Goal: Find specific page/section: Find specific page/section

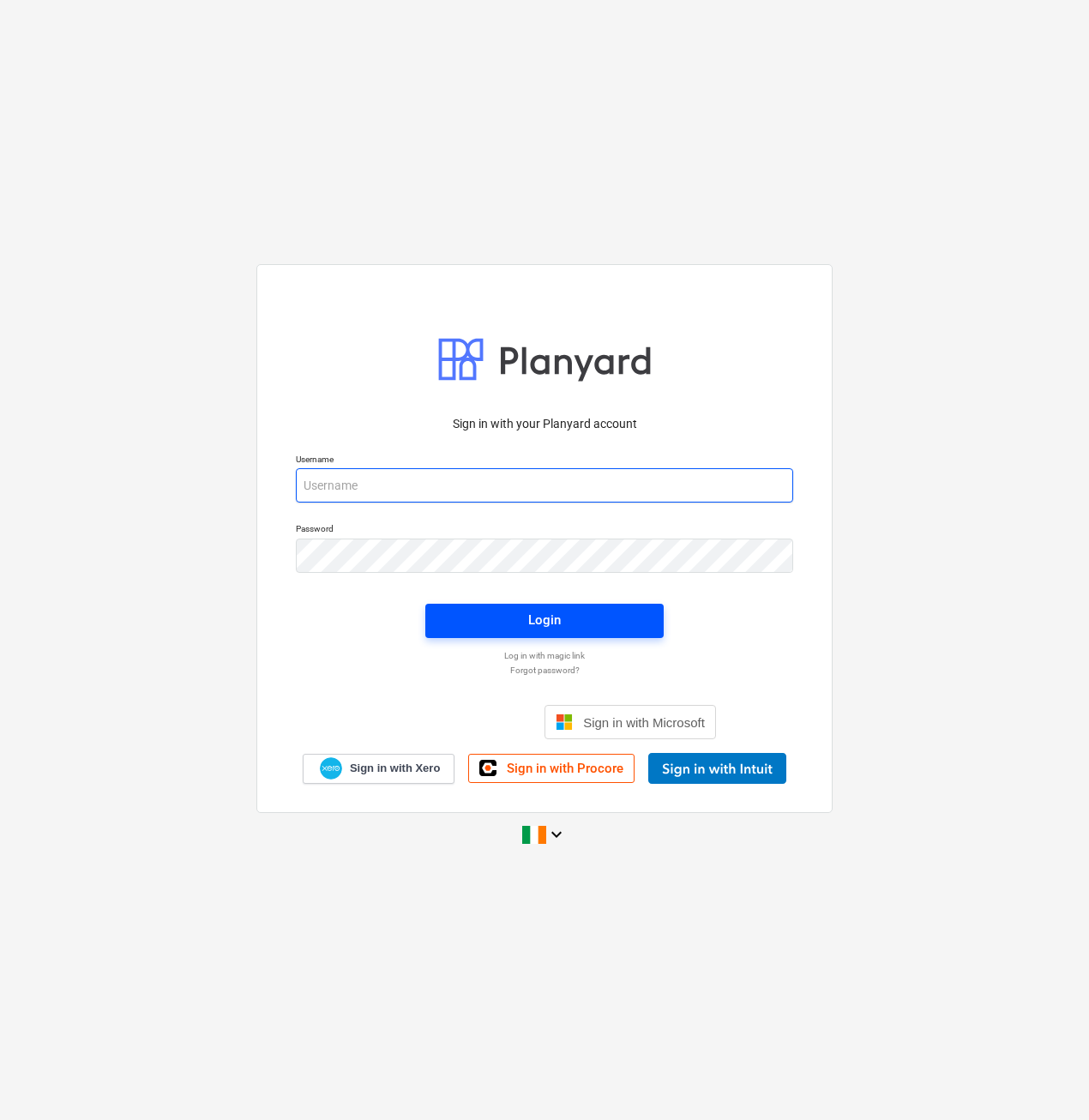
type input "[EMAIL_ADDRESS][DOMAIN_NAME]"
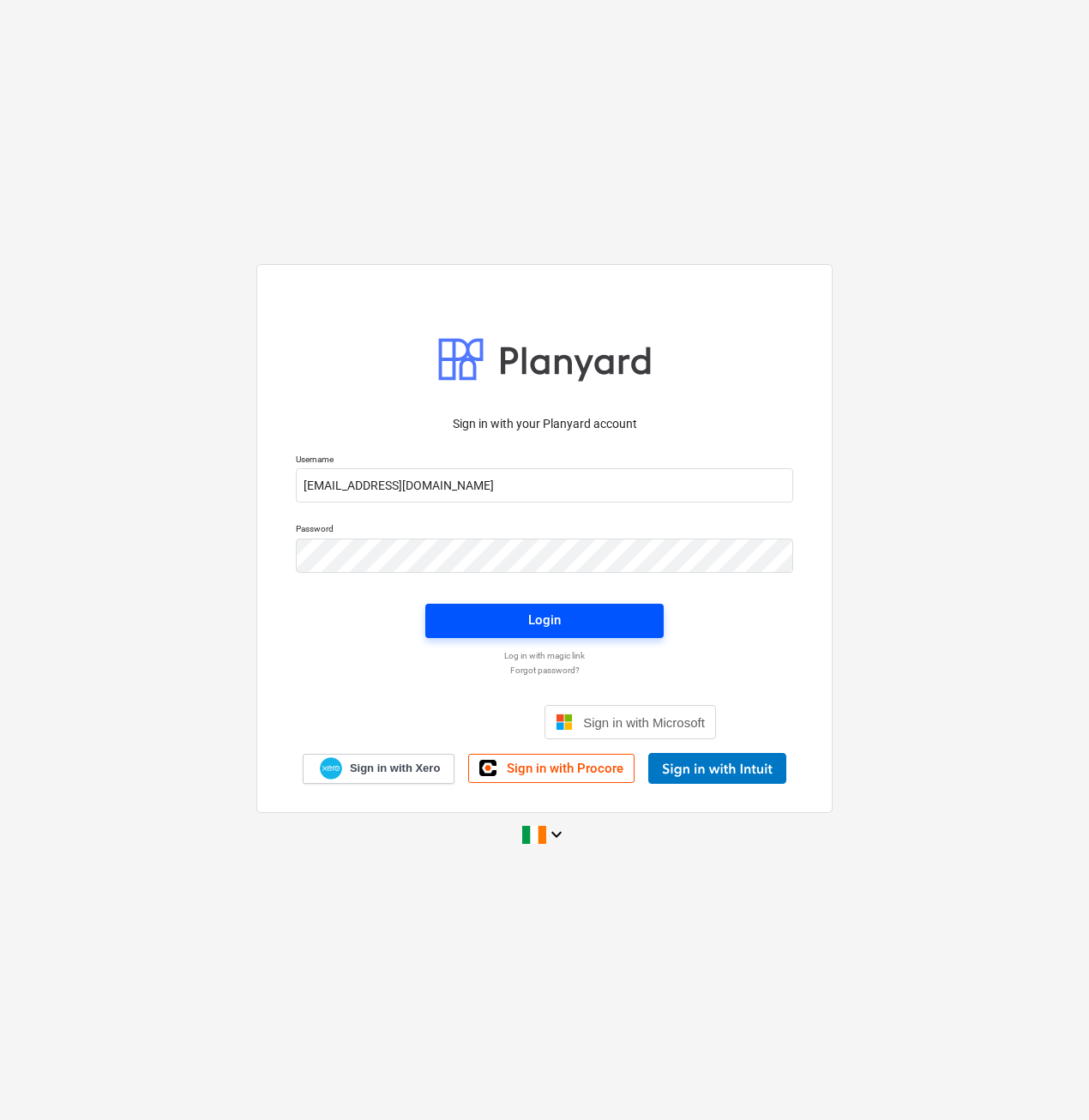
click at [535, 628] on div "Login" at bounding box center [544, 620] width 33 height 22
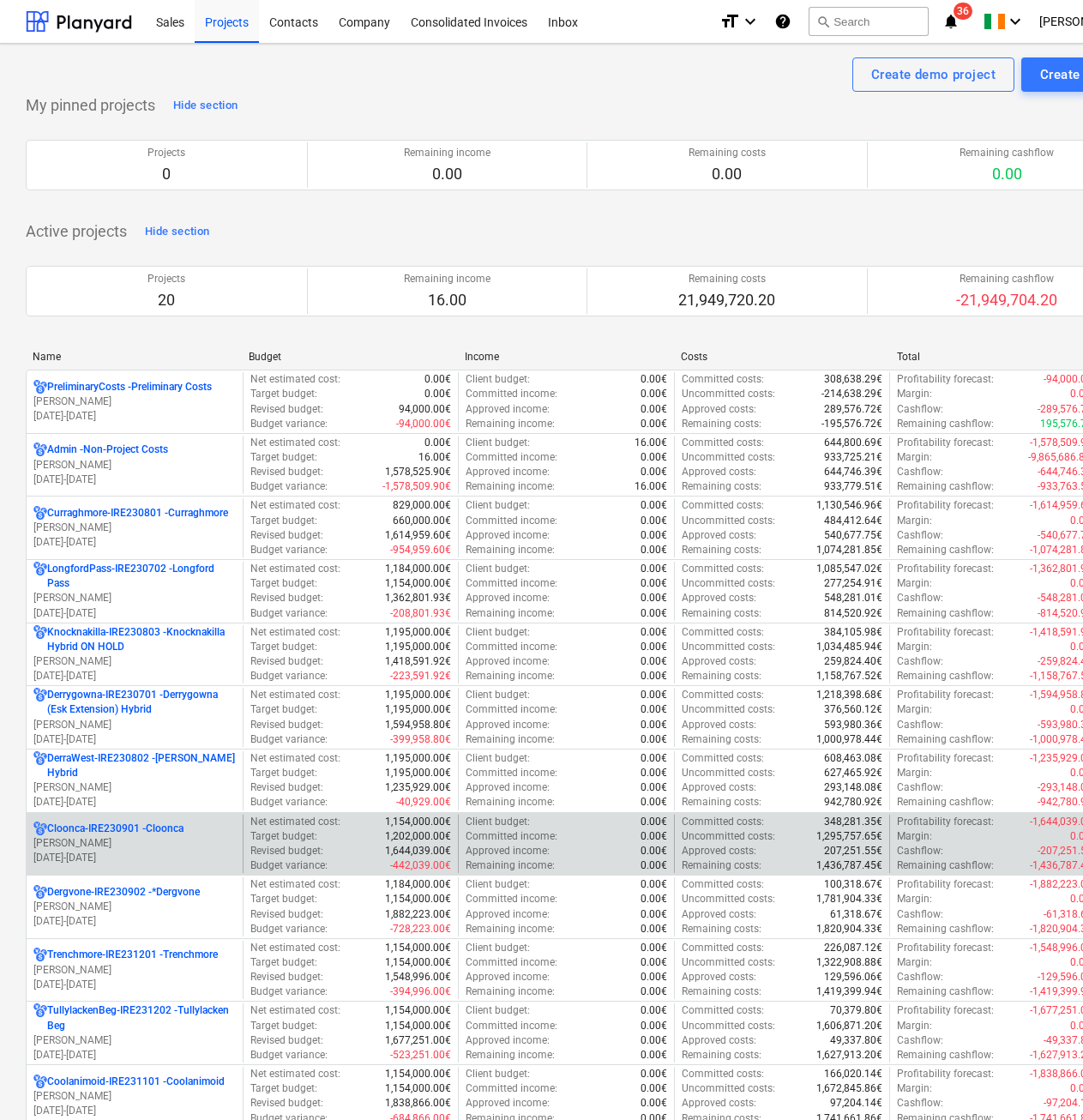
click at [110, 849] on p "[PERSON_NAME]" at bounding box center [134, 843] width 202 height 15
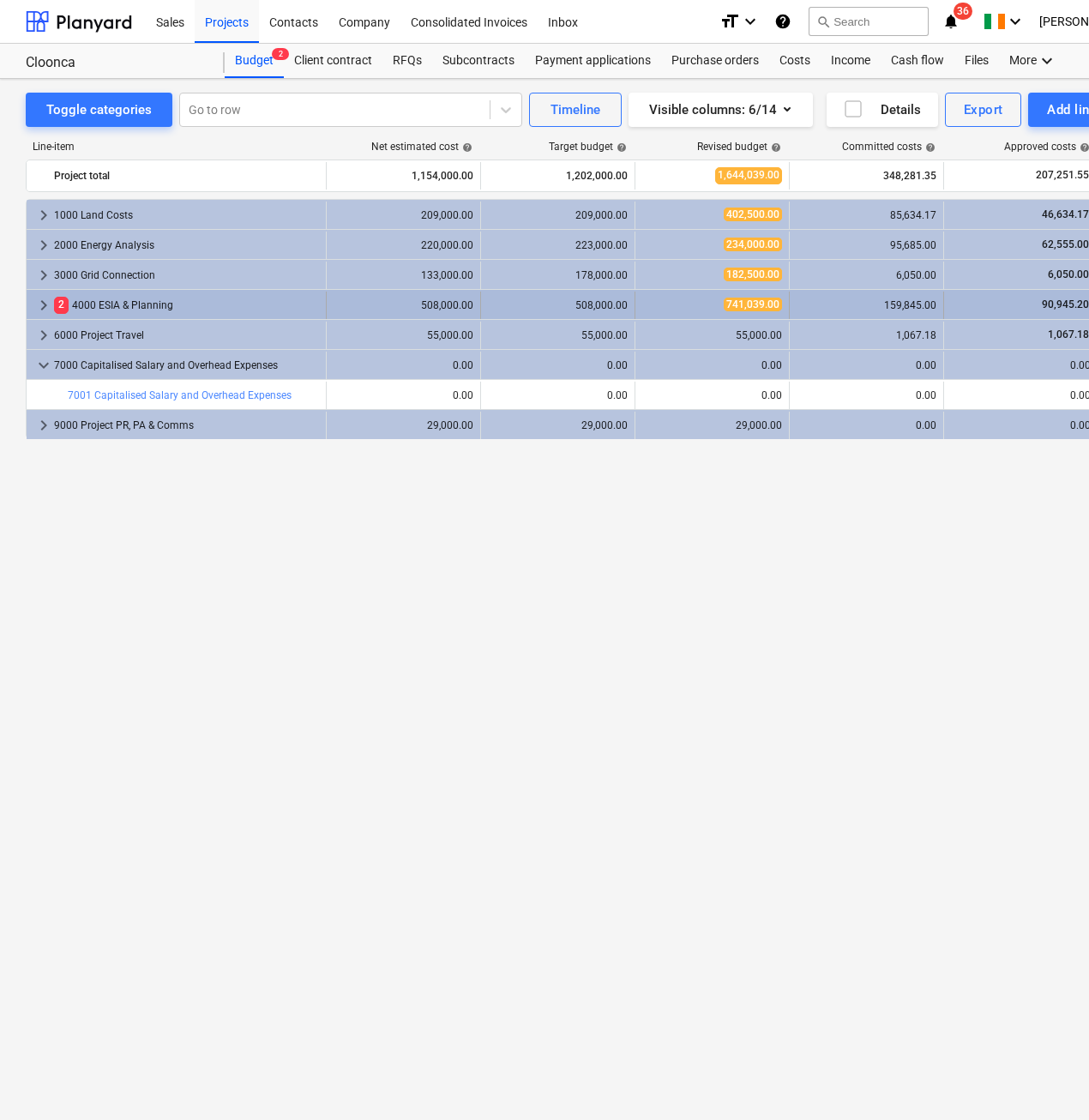
click at [45, 307] on span "keyboard_arrow_right" at bounding box center [44, 306] width 21 height 21
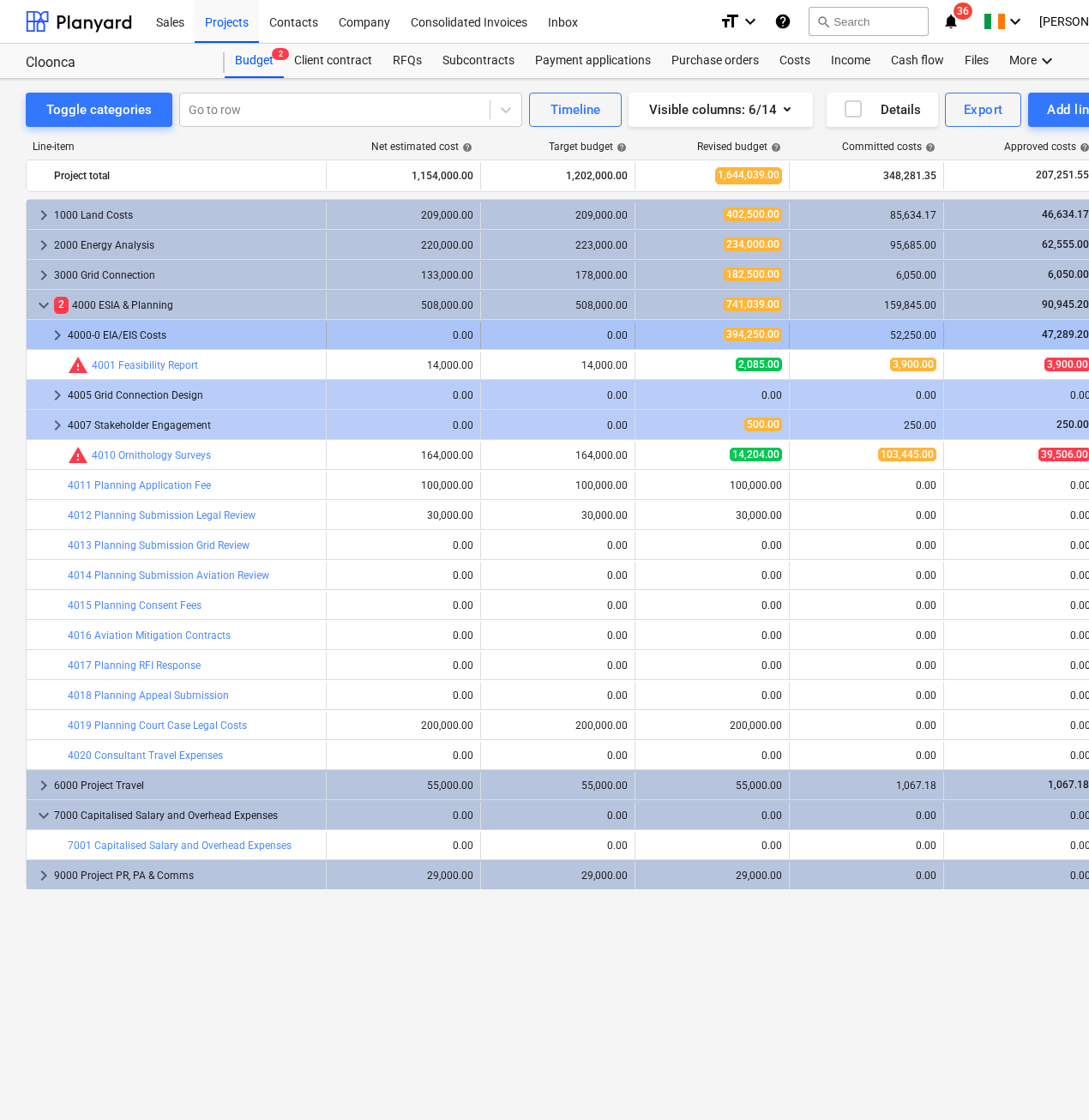
click at [53, 331] on span "keyboard_arrow_right" at bounding box center [58, 335] width 21 height 21
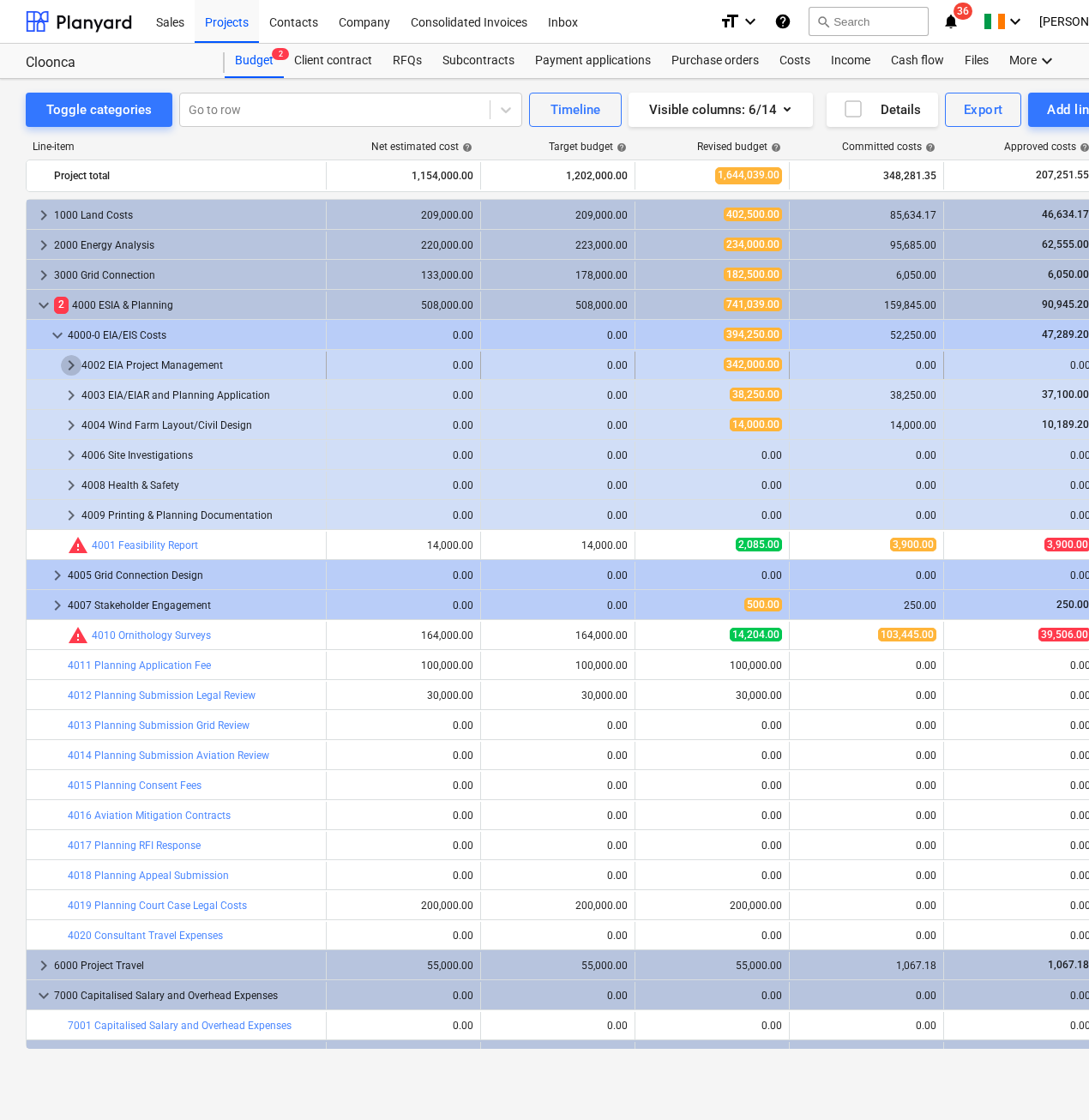
click at [66, 367] on span "keyboard_arrow_right" at bounding box center [71, 365] width 21 height 21
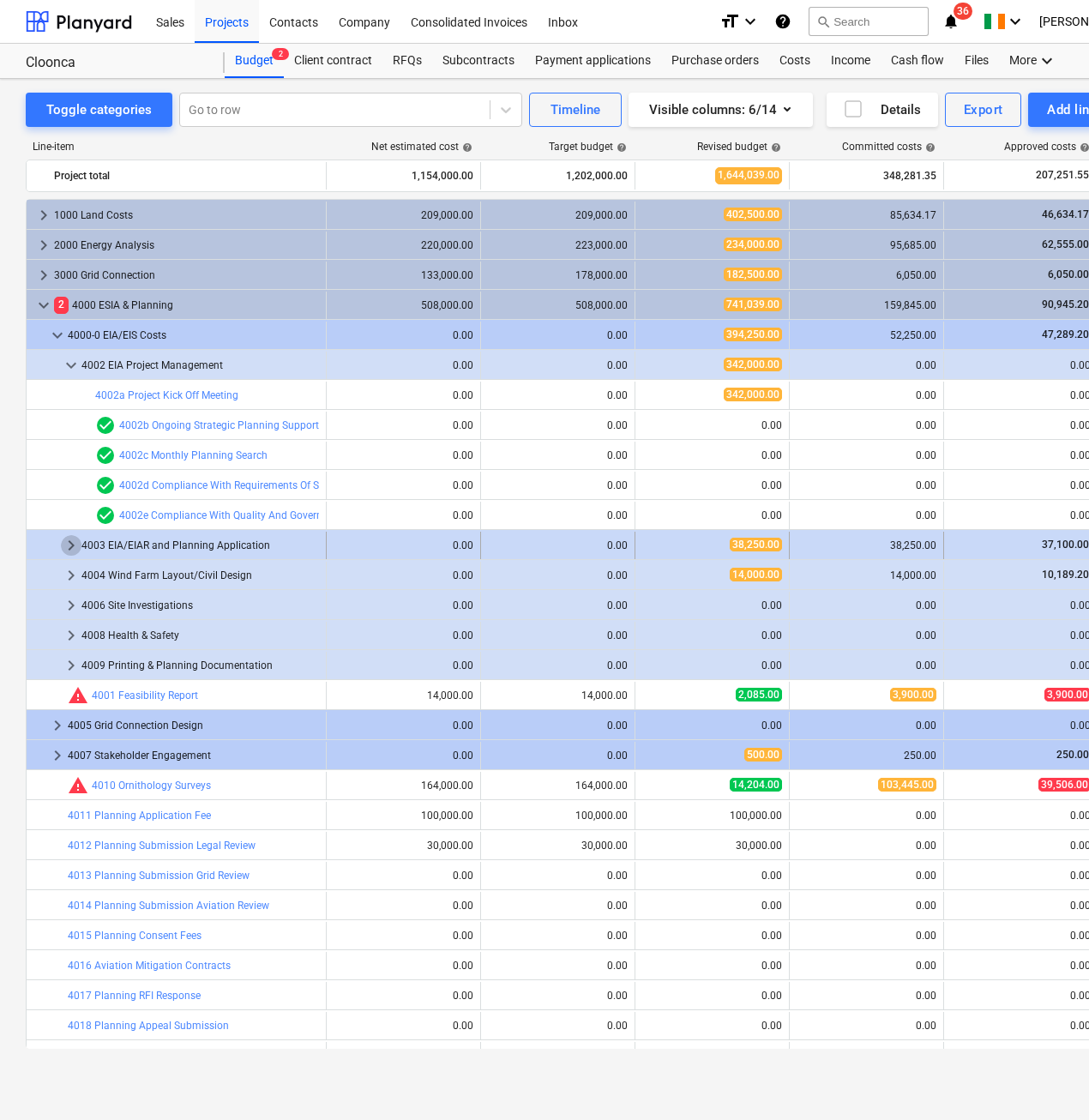
click at [74, 548] on span "keyboard_arrow_right" at bounding box center [71, 545] width 21 height 21
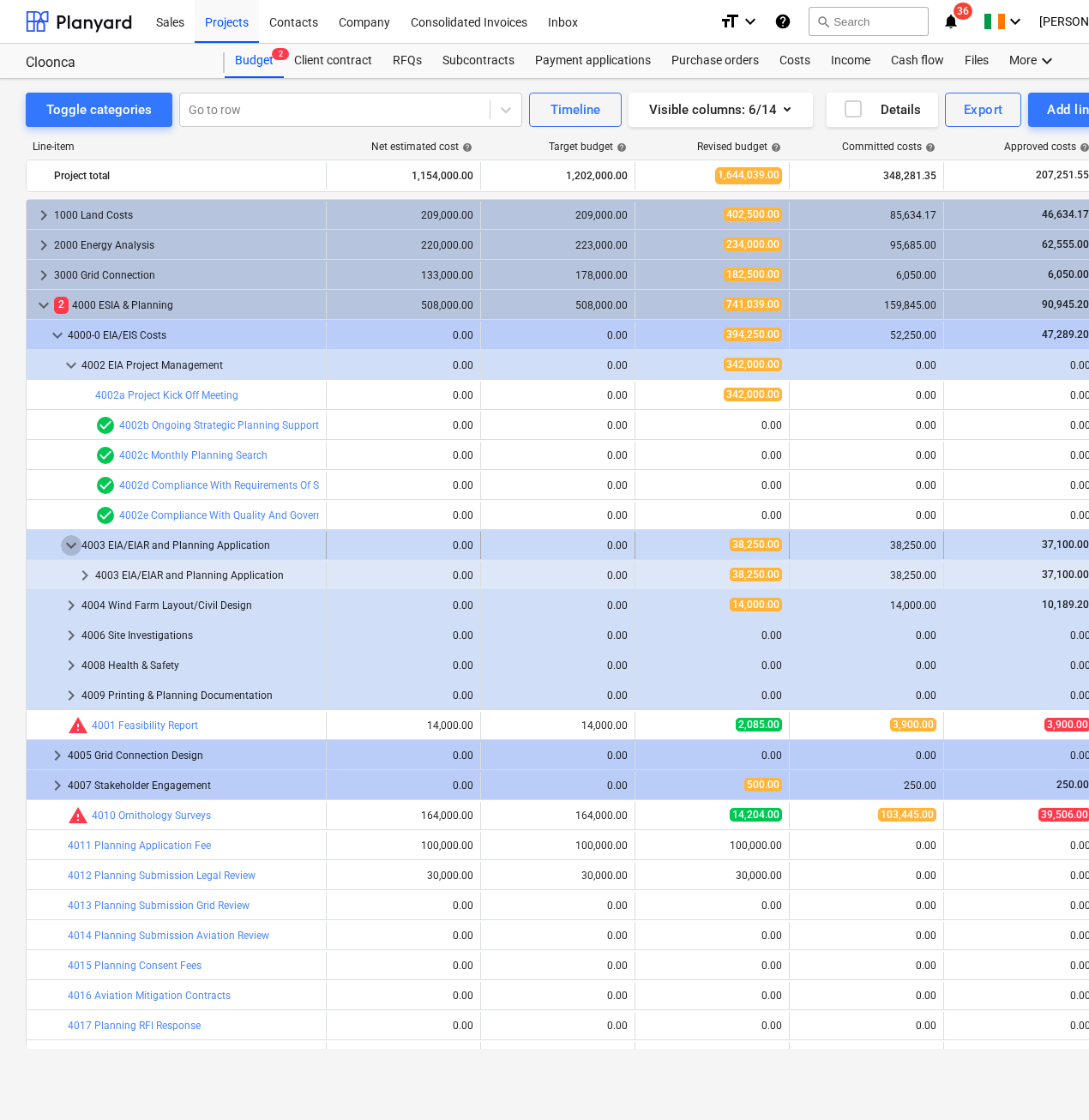
click at [70, 548] on span "keyboard_arrow_down" at bounding box center [71, 545] width 21 height 21
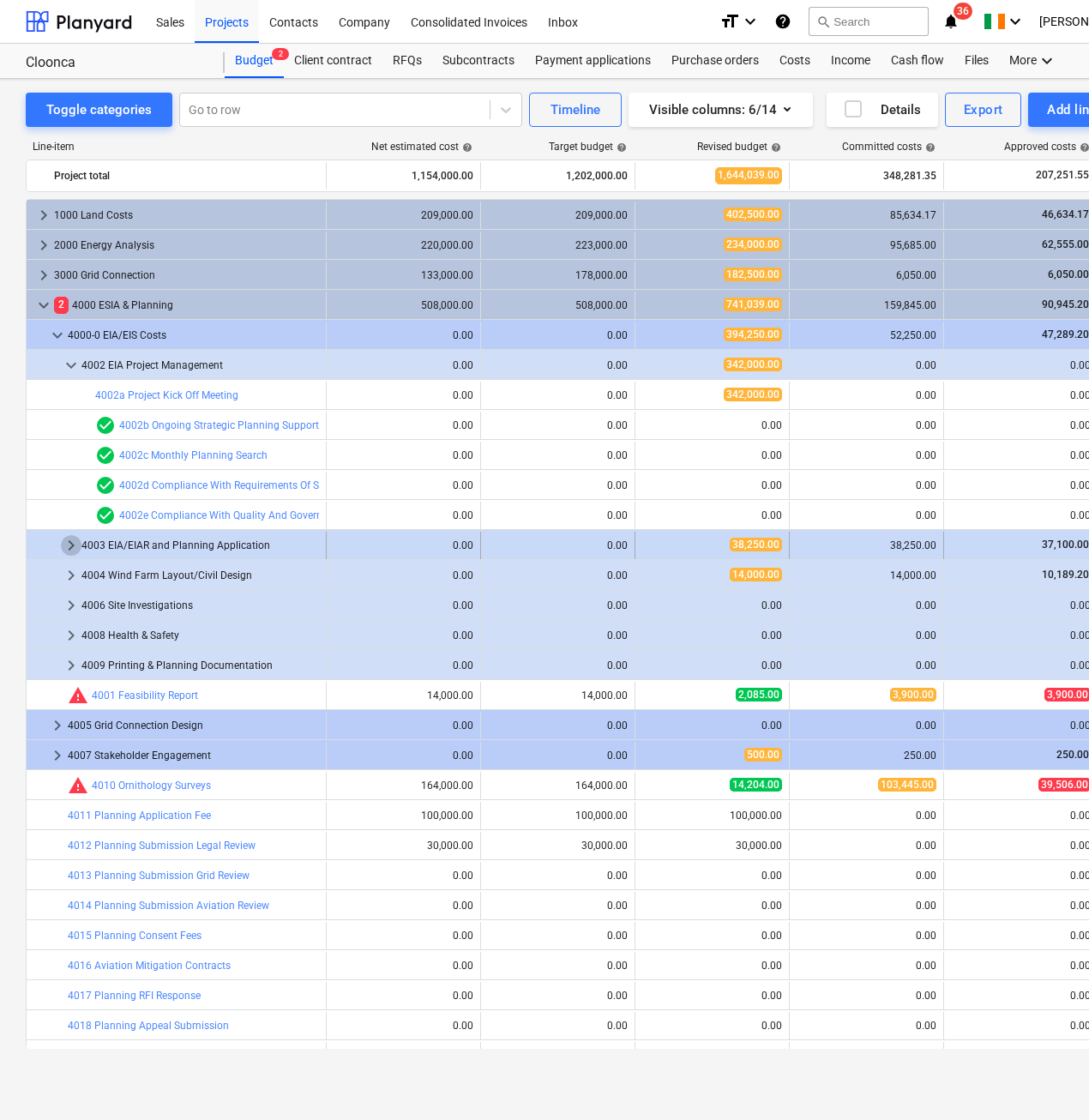
click at [75, 543] on span "keyboard_arrow_right" at bounding box center [71, 545] width 21 height 21
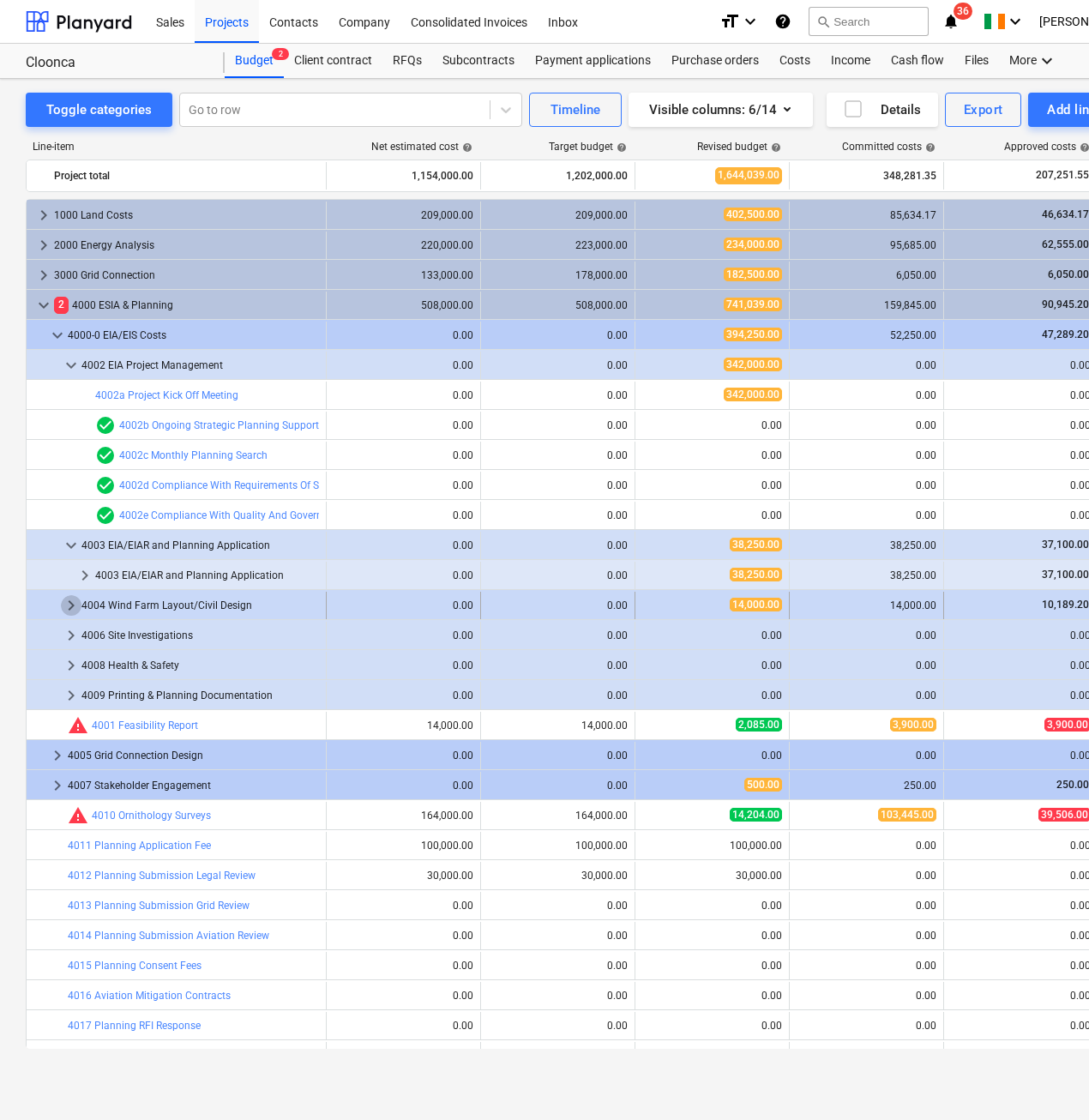
click at [77, 601] on span "keyboard_arrow_right" at bounding box center [71, 605] width 21 height 21
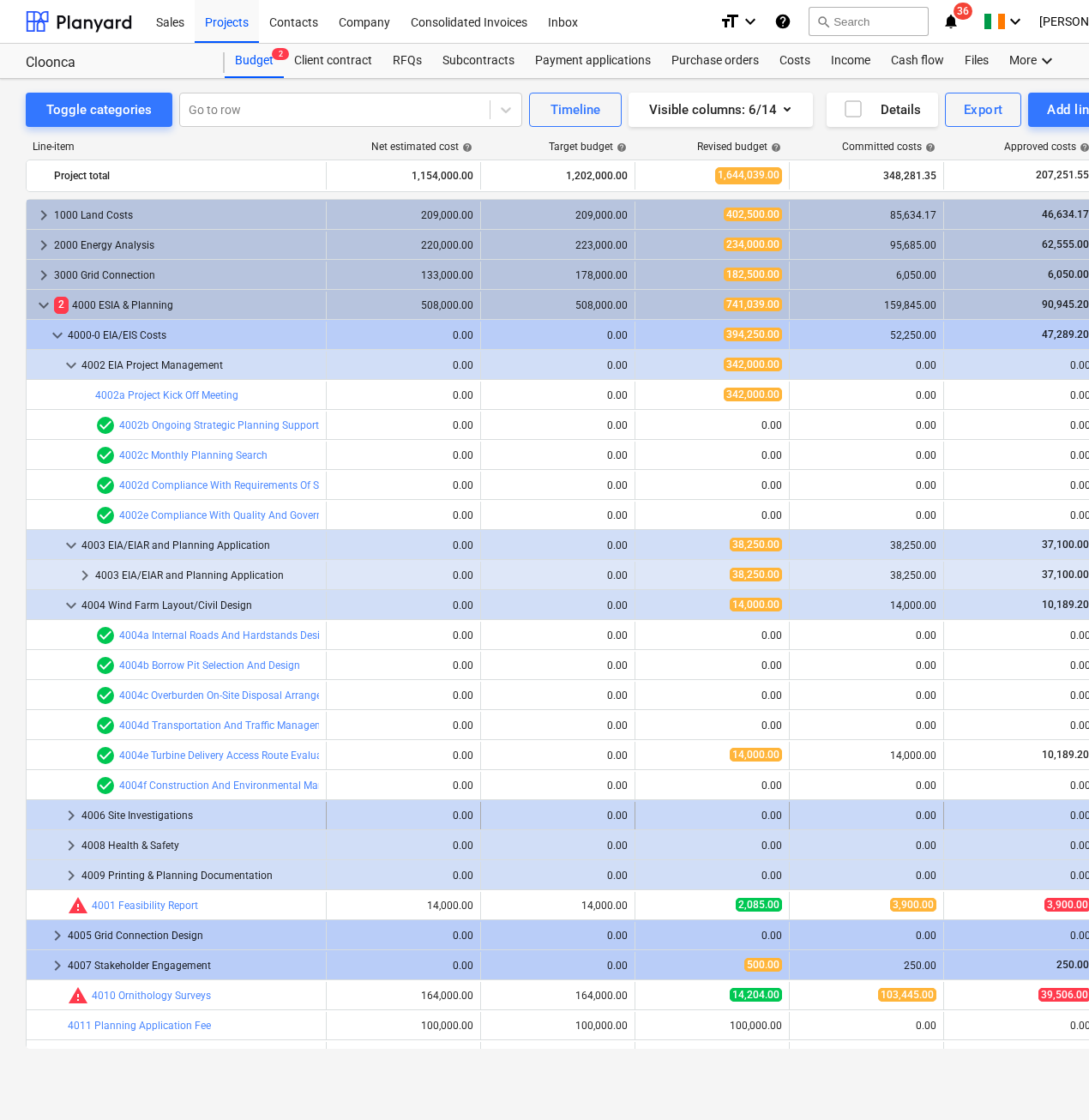
click at [66, 820] on span "keyboard_arrow_right" at bounding box center [71, 815] width 21 height 21
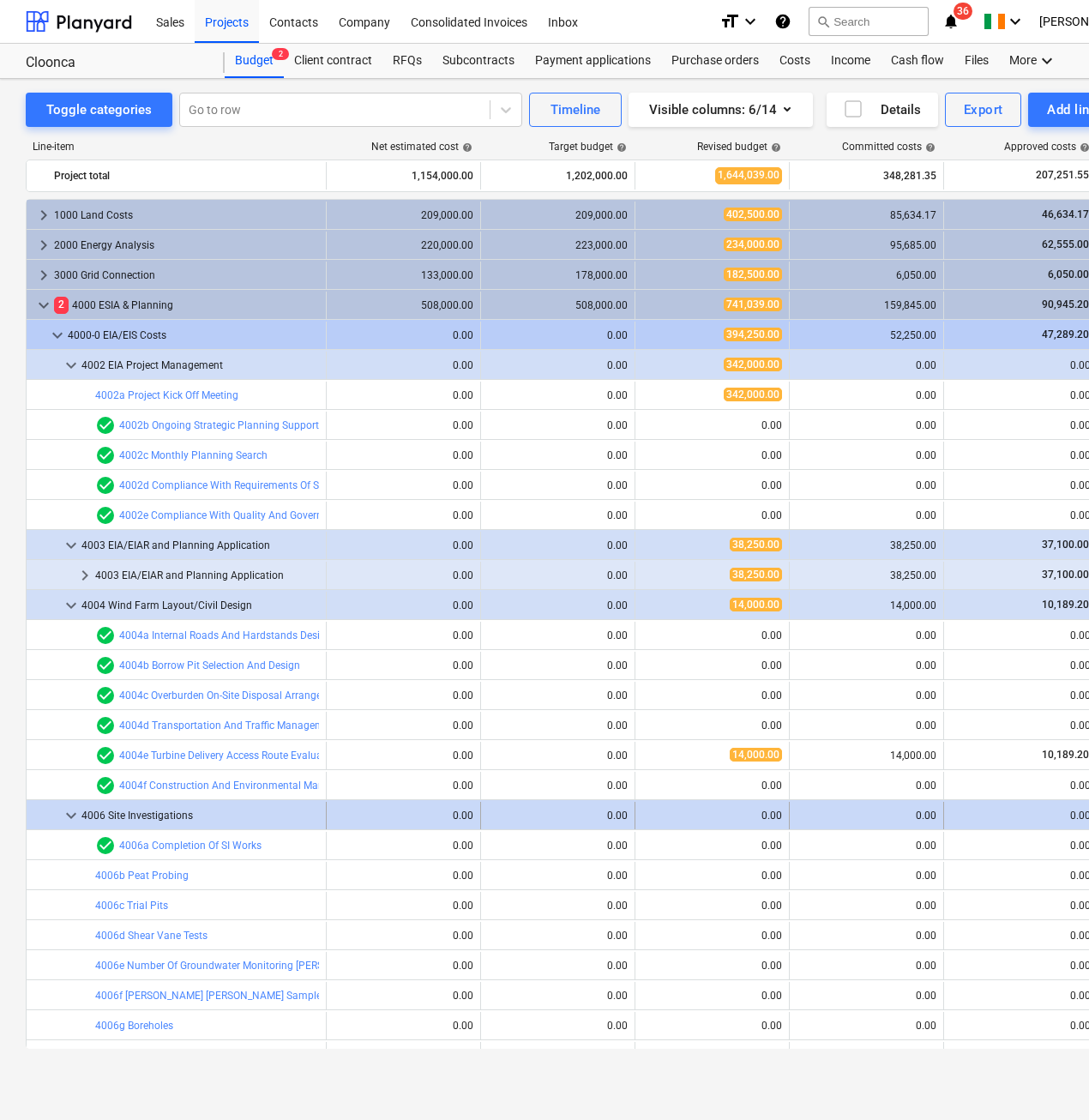
click at [65, 806] on span "keyboard_arrow_down" at bounding box center [71, 815] width 21 height 21
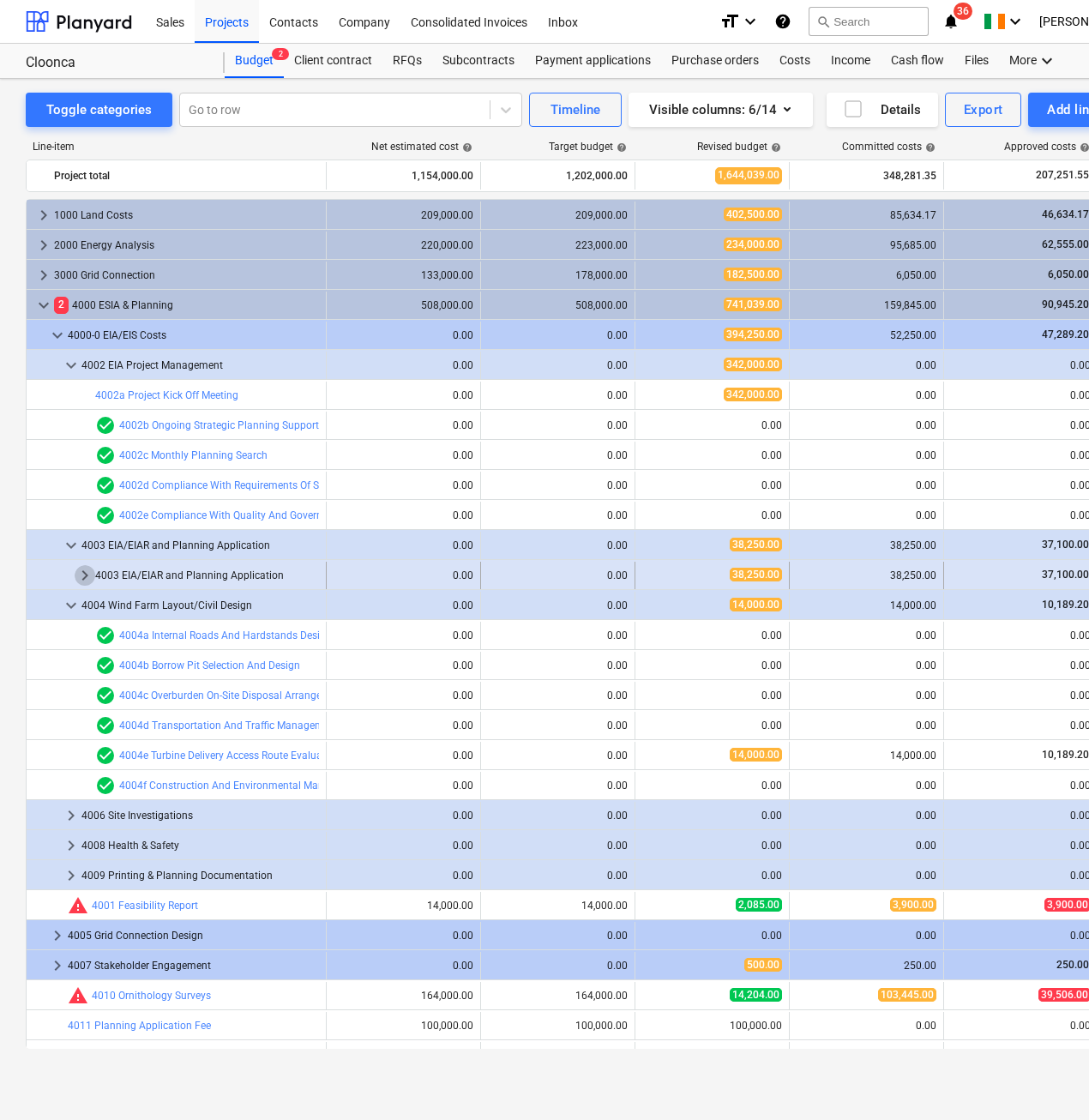
click at [83, 572] on span "keyboard_arrow_right" at bounding box center [85, 575] width 21 height 21
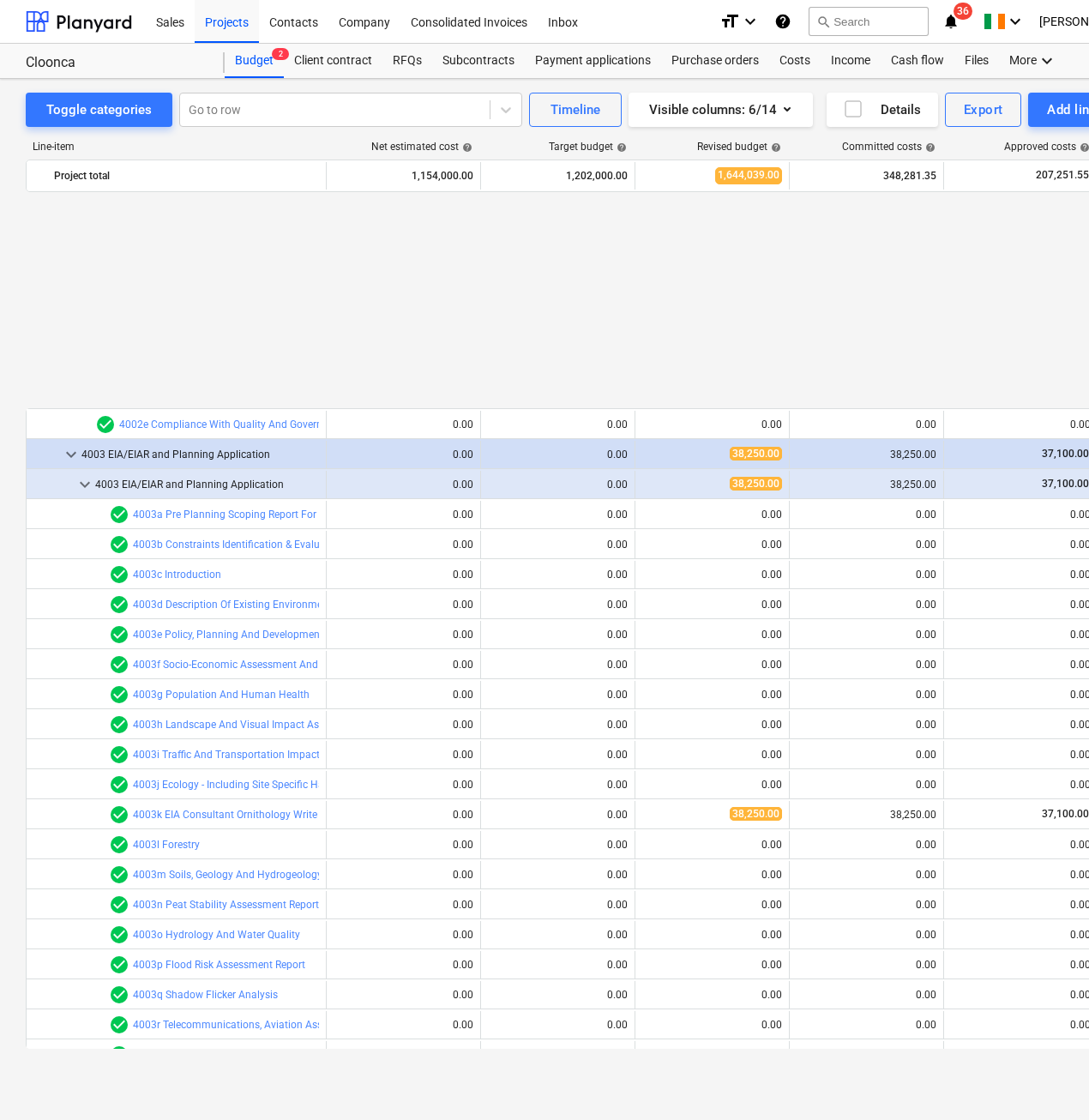
scroll to position [343, 0]
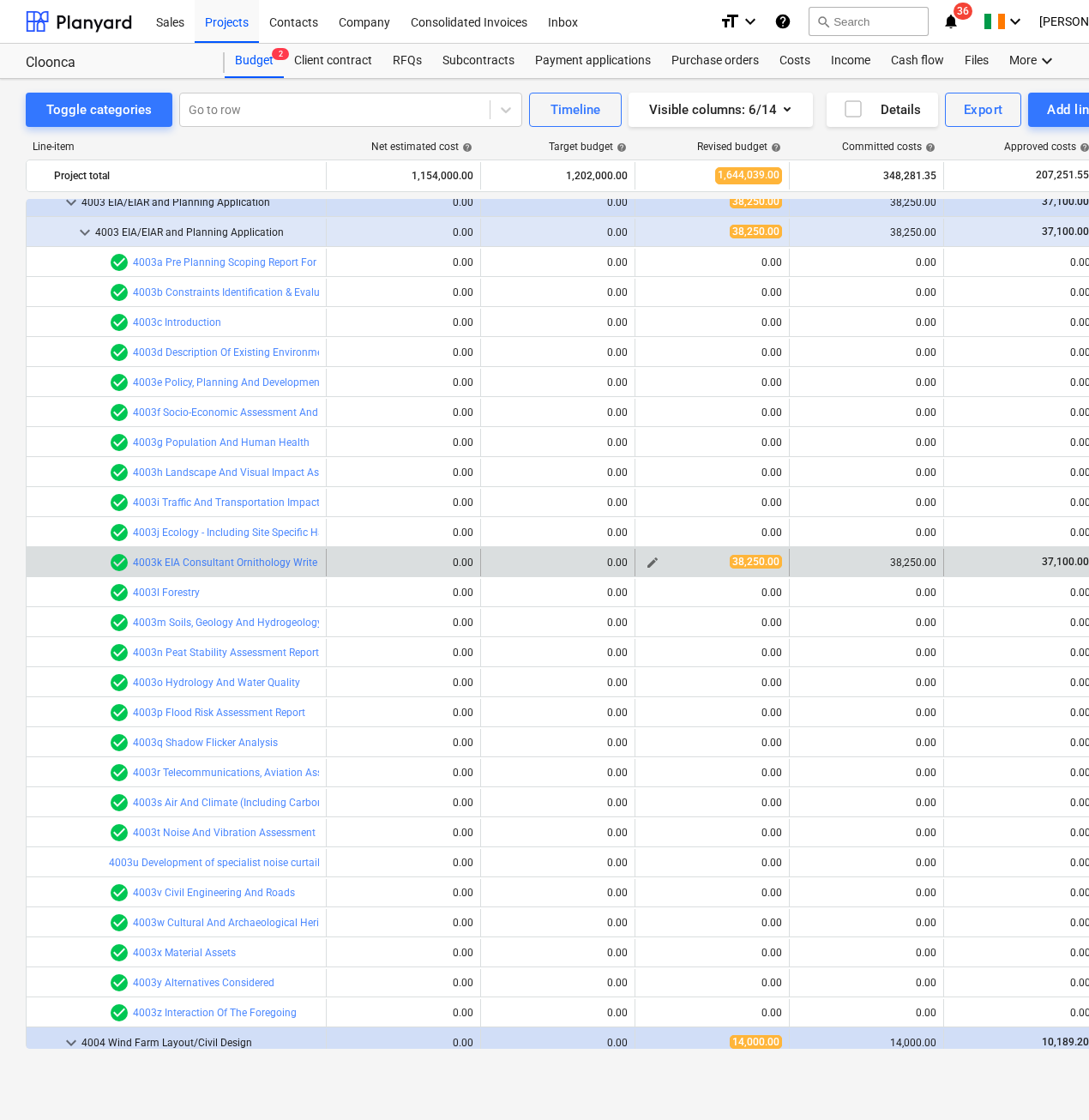
click at [750, 566] on span "38,250.00" at bounding box center [755, 561] width 53 height 14
click at [892, 561] on div "38,250.00" at bounding box center [866, 562] width 139 height 12
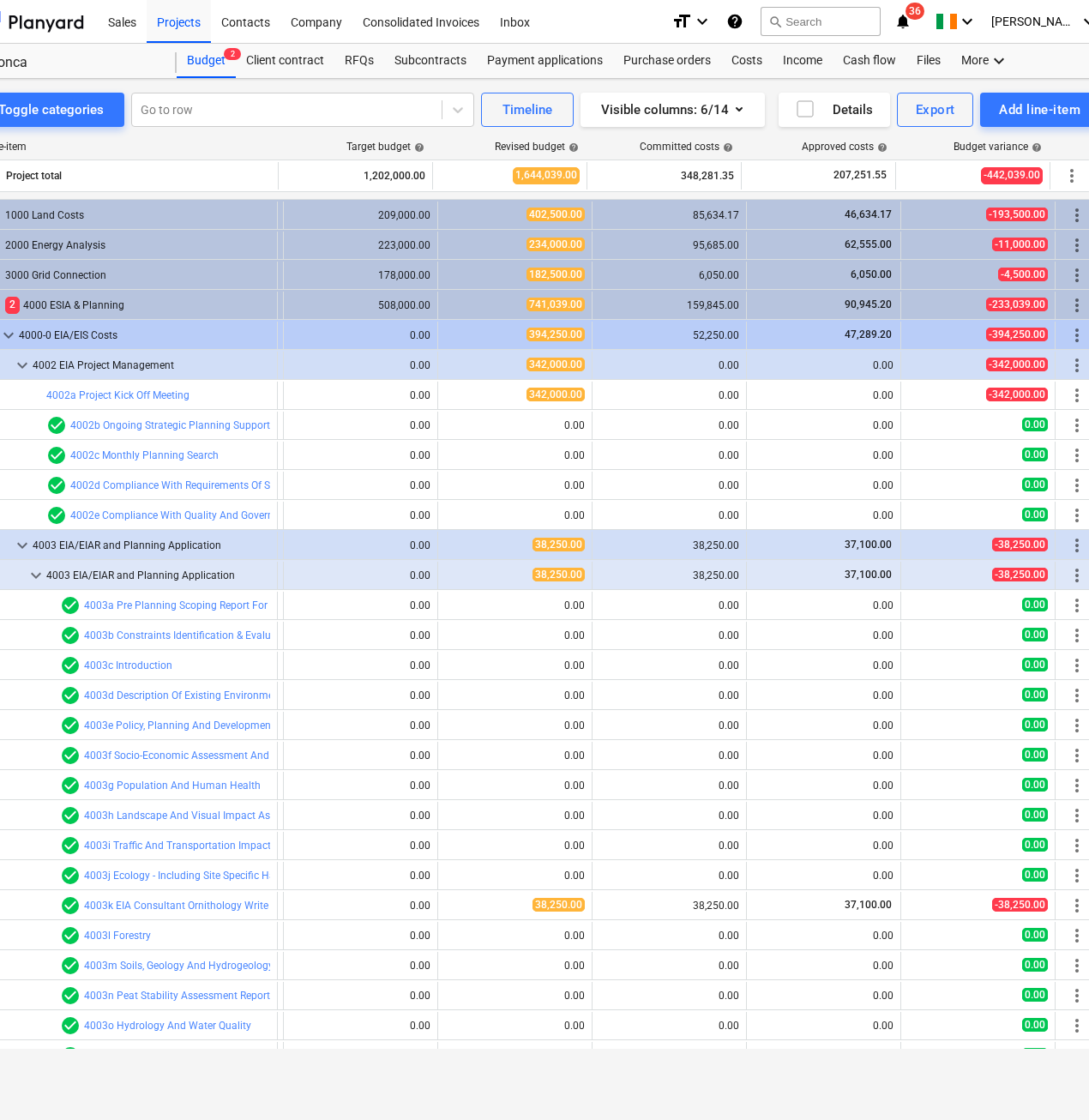
scroll to position [0, 154]
